Goal: Check status: Check status

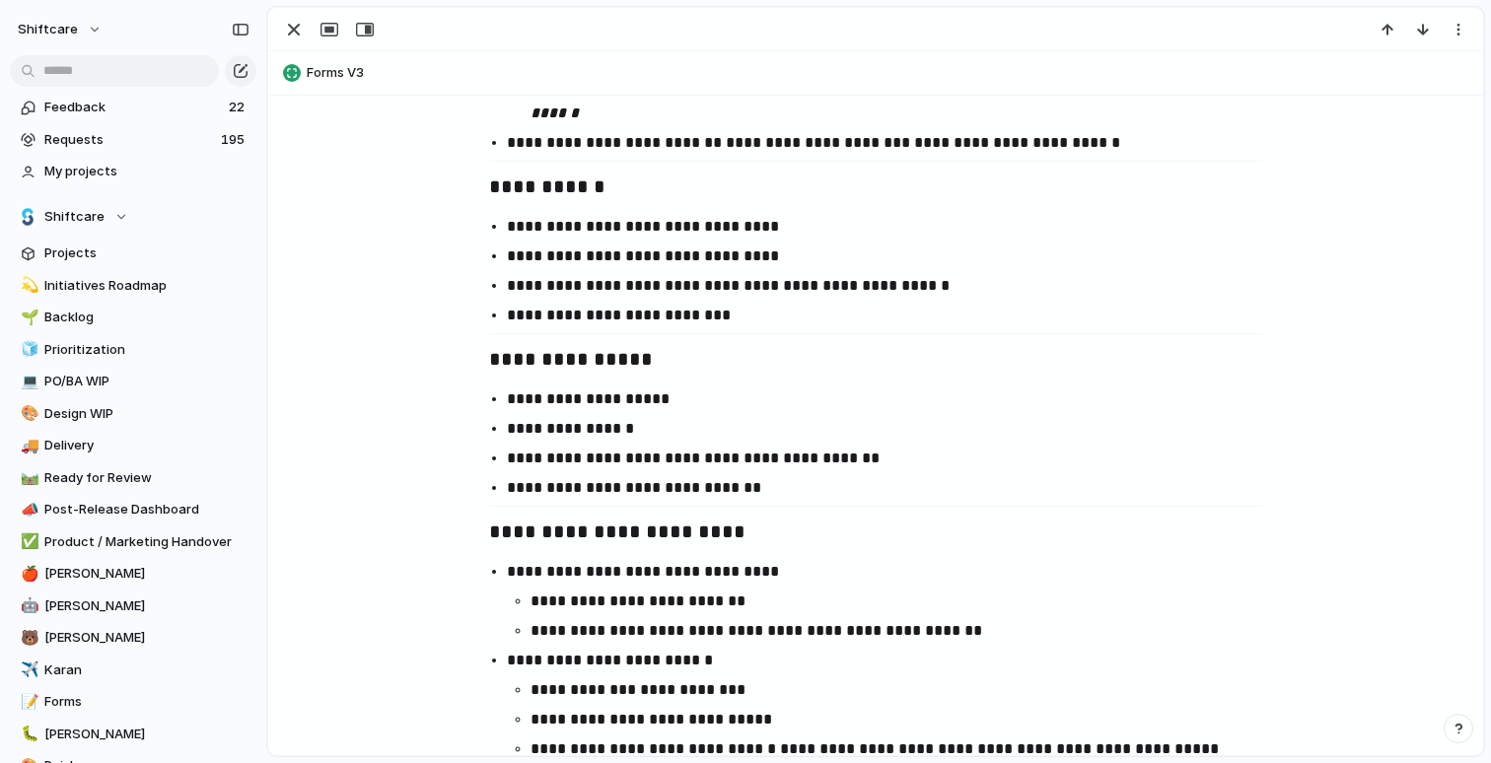
scroll to position [1914, 0]
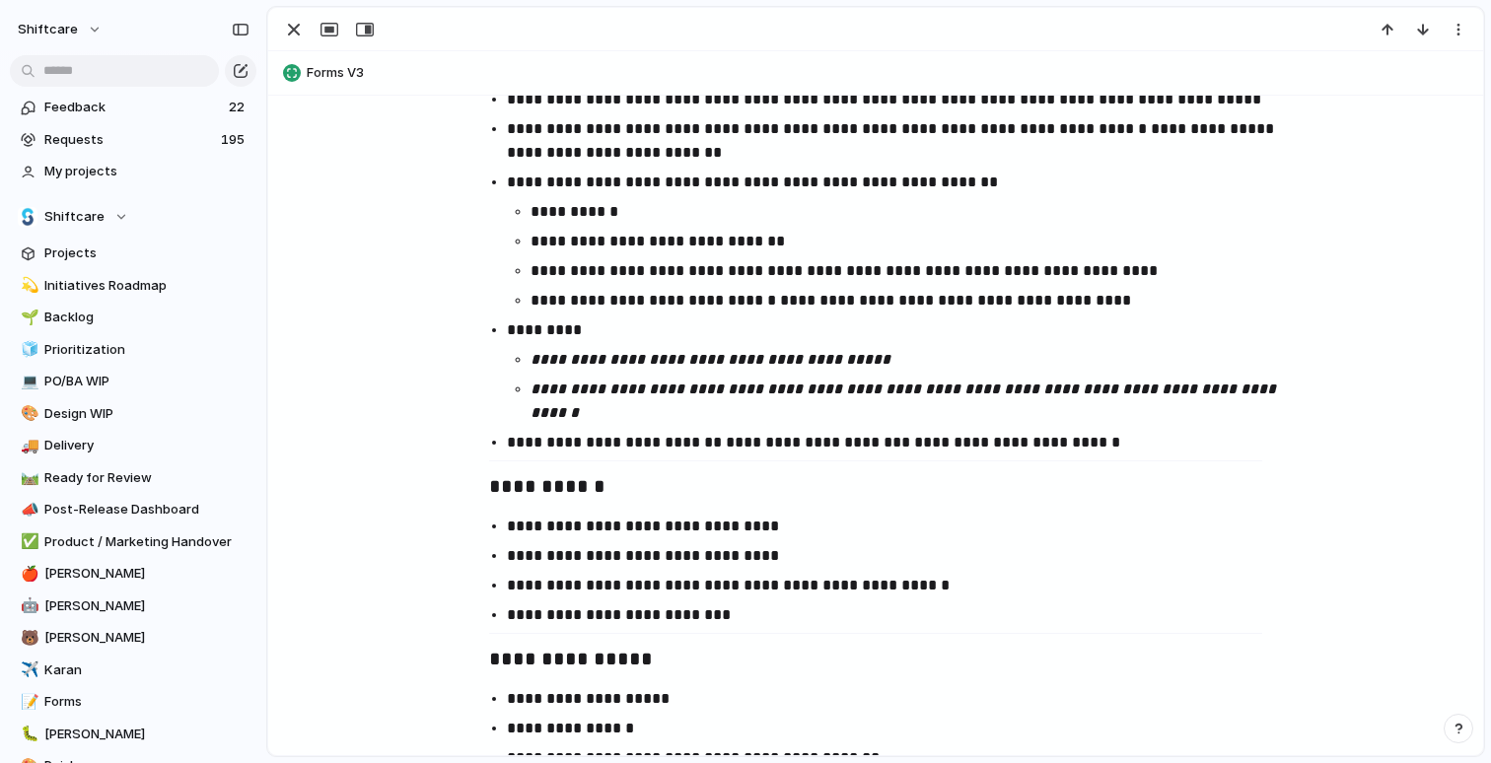
scroll to position [1359, 0]
